Goal: Task Accomplishment & Management: Use online tool/utility

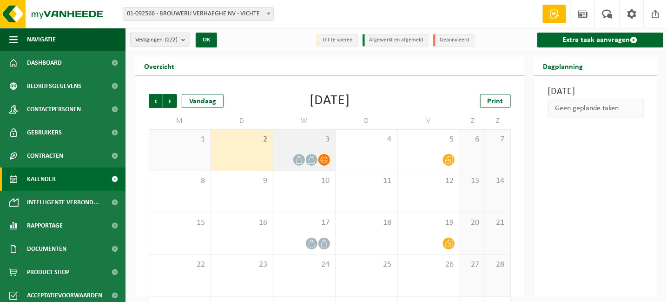
click at [313, 155] on span at bounding box center [312, 160] width 12 height 12
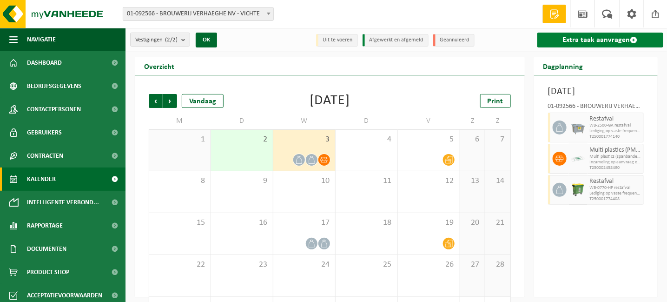
click at [610, 40] on link "Extra taak aanvragen" at bounding box center [600, 40] width 126 height 15
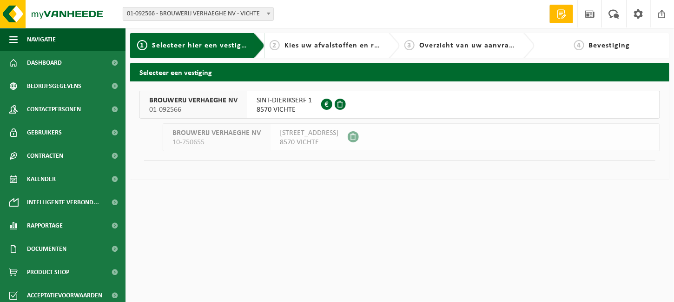
click at [201, 99] on span "BROUWERIJ VERHAEGHE NV" at bounding box center [193, 100] width 88 height 9
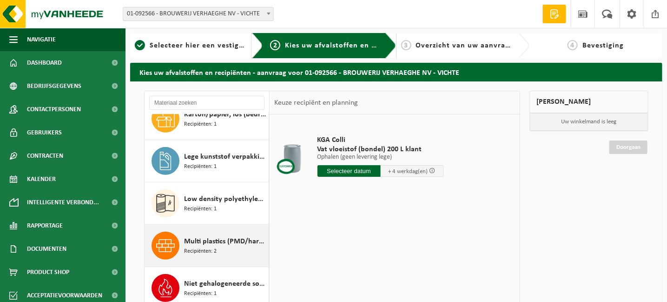
click at [204, 239] on span "Multi plastics (PMD/harde kunststoffen/spanbanden/EPS/folie naturel/folie gemen…" at bounding box center [225, 241] width 82 height 11
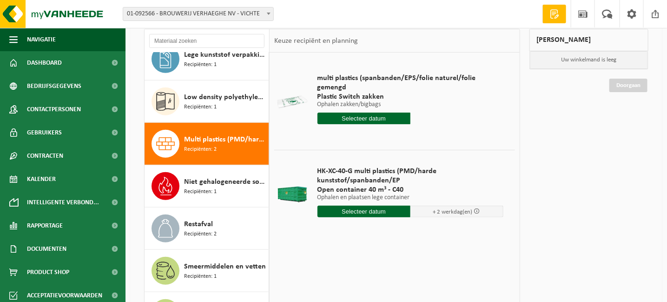
scroll to position [46, 0]
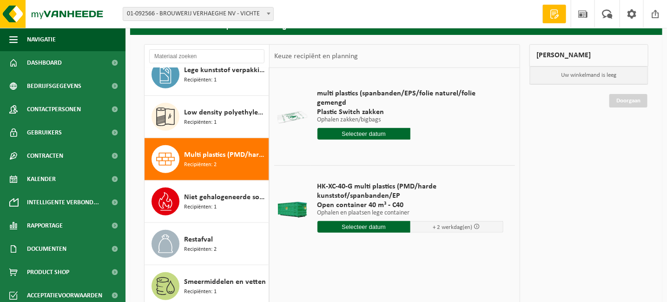
click at [359, 128] on input "text" at bounding box center [364, 134] width 93 height 12
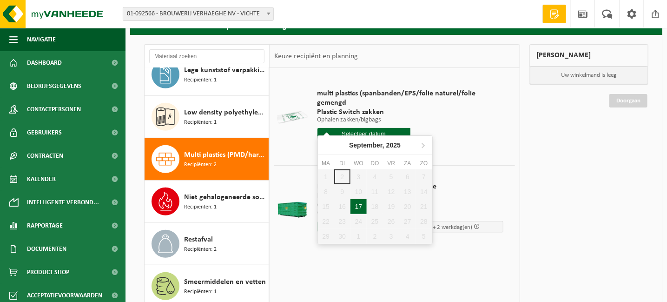
click at [358, 202] on div "17" at bounding box center [359, 206] width 16 height 15
type input "Van [DATE]"
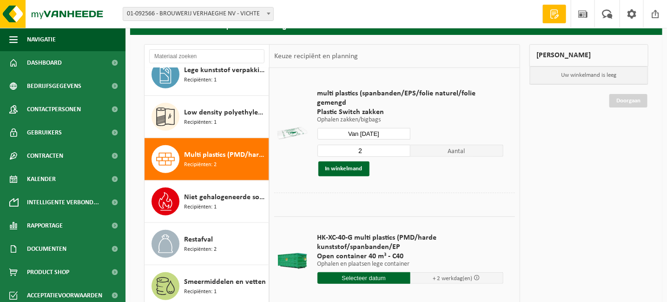
click at [402, 145] on input "2" at bounding box center [364, 151] width 93 height 12
click at [402, 145] on input "3" at bounding box center [364, 151] width 93 height 12
click at [402, 145] on input "4" at bounding box center [364, 151] width 93 height 12
click at [403, 145] on input "5" at bounding box center [364, 151] width 93 height 12
click at [403, 145] on input "6" at bounding box center [364, 151] width 93 height 12
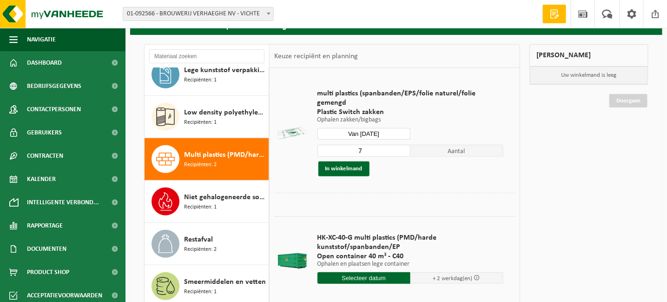
type input "7"
click at [403, 145] on input "7" at bounding box center [364, 151] width 93 height 12
click at [345, 161] on button "In winkelmand" at bounding box center [343, 168] width 51 height 15
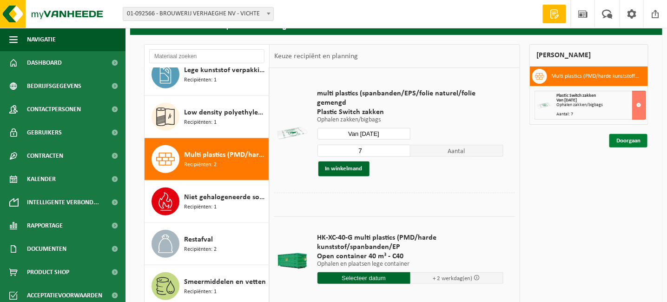
click at [620, 137] on link "Doorgaan" at bounding box center [628, 140] width 38 height 13
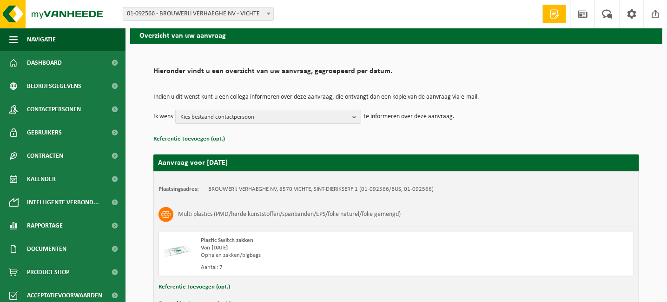
scroll to position [93, 0]
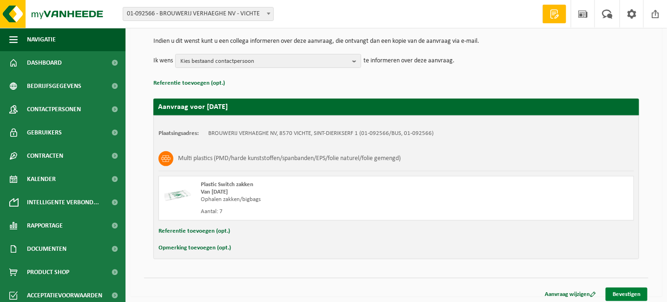
click at [626, 291] on link "Bevestigen" at bounding box center [627, 293] width 42 height 13
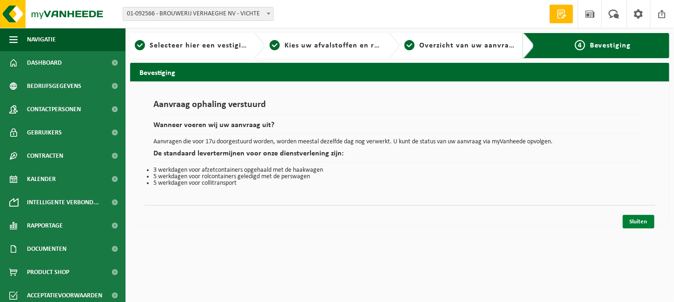
click at [636, 221] on link "Sluiten" at bounding box center [639, 221] width 32 height 13
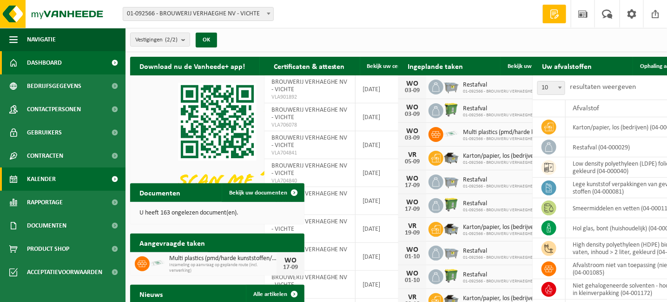
click at [43, 176] on span "Kalender" at bounding box center [41, 178] width 29 height 23
